Goal: Task Accomplishment & Management: Manage account settings

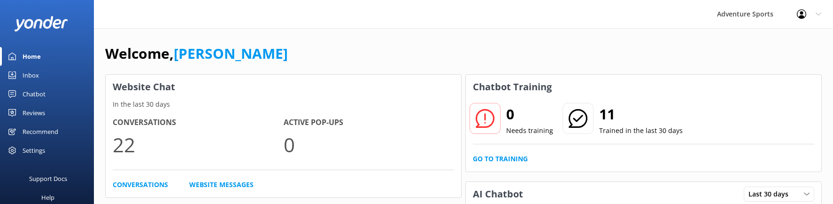
click at [35, 149] on div "Settings" at bounding box center [34, 150] width 23 height 19
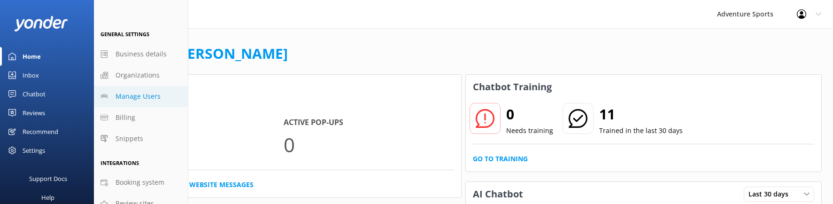
click at [142, 95] on span "Manage Users" at bounding box center [138, 96] width 45 height 10
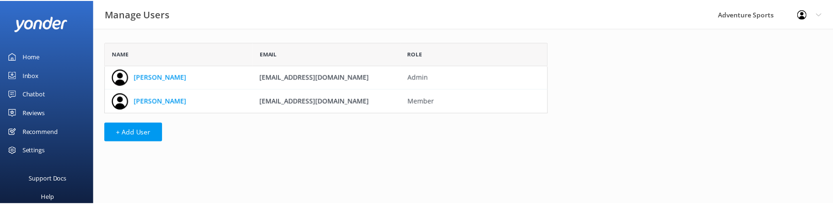
scroll to position [64, 440]
click at [149, 101] on link "[PERSON_NAME]" at bounding box center [161, 101] width 53 height 10
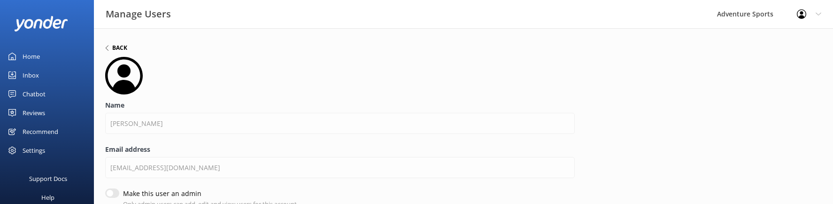
click at [107, 47] on icon at bounding box center [107, 48] width 6 height 6
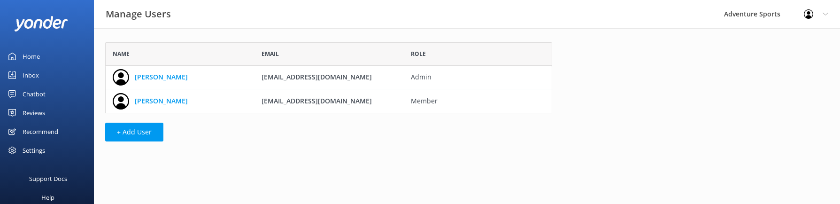
scroll to position [64, 440]
click at [33, 151] on div "Settings" at bounding box center [34, 150] width 23 height 19
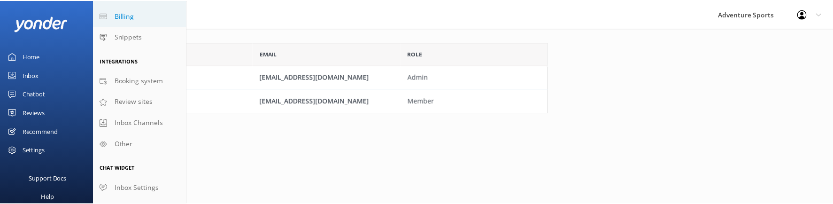
scroll to position [106, 0]
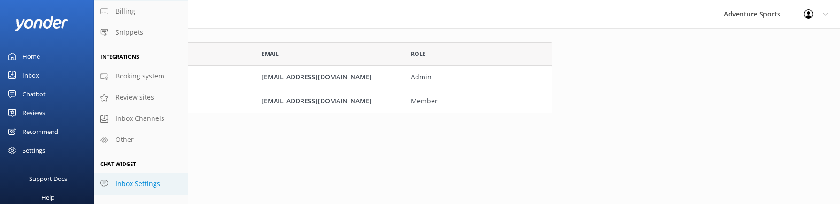
click at [137, 181] on span "Inbox Settings" at bounding box center [138, 184] width 45 height 10
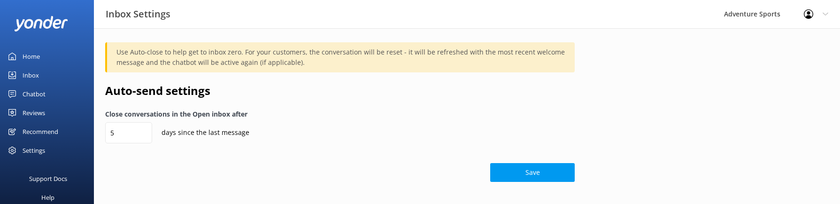
click at [551, 174] on button "Save" at bounding box center [532, 172] width 85 height 19
click at [23, 148] on div "Settings" at bounding box center [34, 150] width 23 height 19
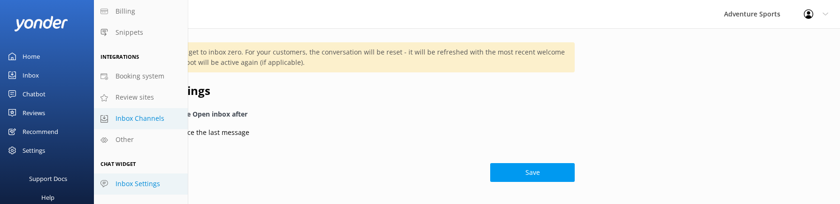
click at [126, 120] on span "Inbox Channels" at bounding box center [140, 118] width 49 height 10
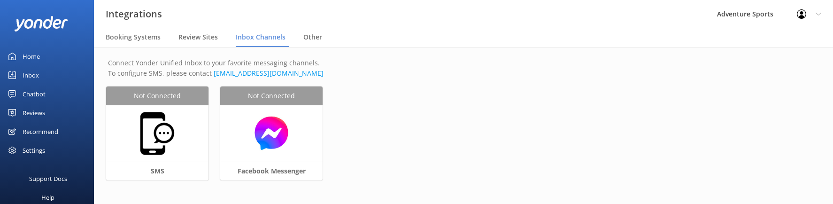
scroll to position [8, 0]
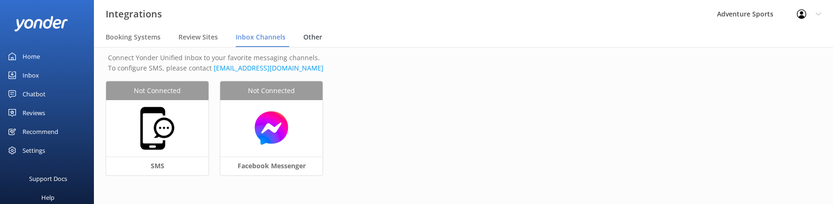
click at [314, 35] on span "Other" at bounding box center [312, 36] width 19 height 9
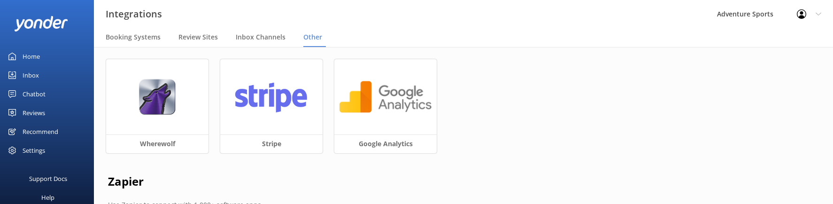
click at [32, 56] on div "Home" at bounding box center [31, 56] width 17 height 19
